Goal: Transaction & Acquisition: Purchase product/service

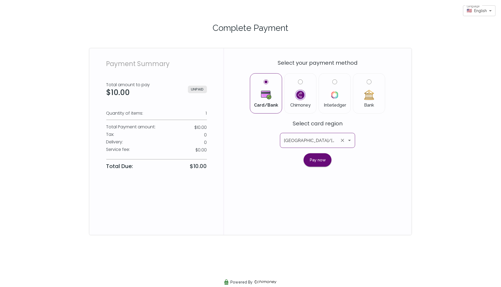
click at [350, 141] on icon "Open" at bounding box center [349, 140] width 6 height 6
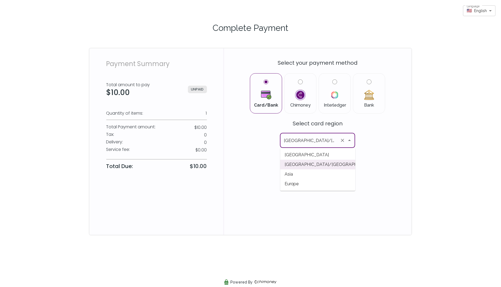
click at [309, 156] on span "[GEOGRAPHIC_DATA]" at bounding box center [317, 155] width 75 height 10
type input "[GEOGRAPHIC_DATA]"
click at [316, 160] on button "Pay now" at bounding box center [318, 159] width 28 height 13
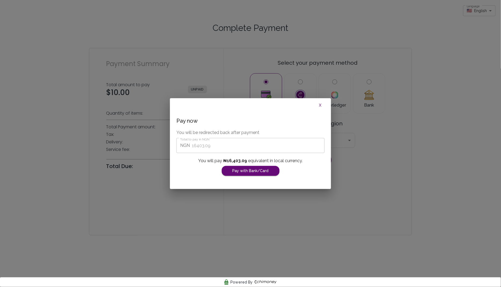
click at [319, 106] on button "X" at bounding box center [320, 105] width 17 height 10
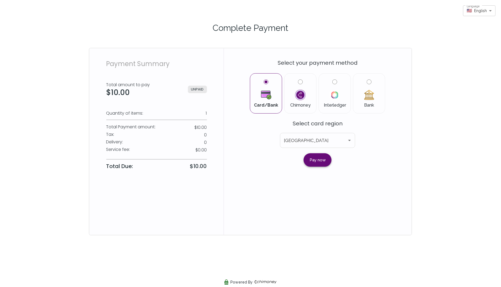
click at [321, 163] on button "Pay now" at bounding box center [318, 159] width 28 height 13
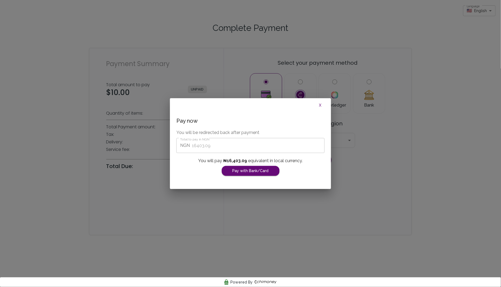
click at [320, 103] on button "X" at bounding box center [320, 105] width 17 height 10
